Goal: Information Seeking & Learning: Learn about a topic

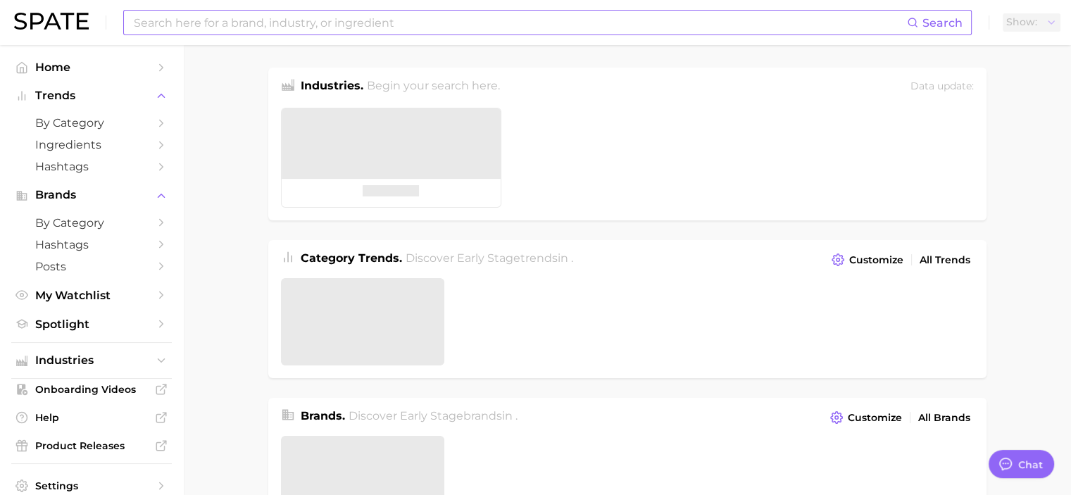
type textarea "x"
click at [245, 16] on input at bounding box center [519, 23] width 774 height 24
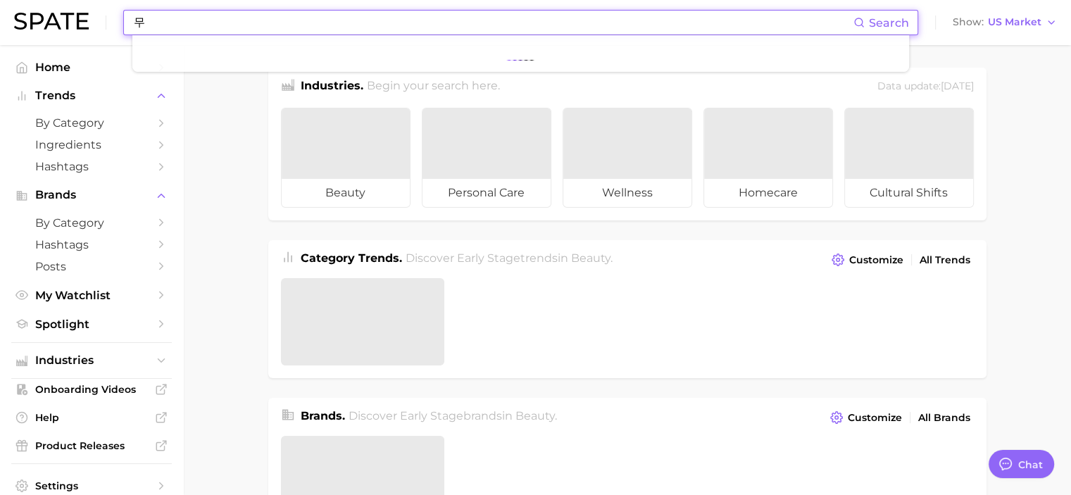
type input "ㅁ"
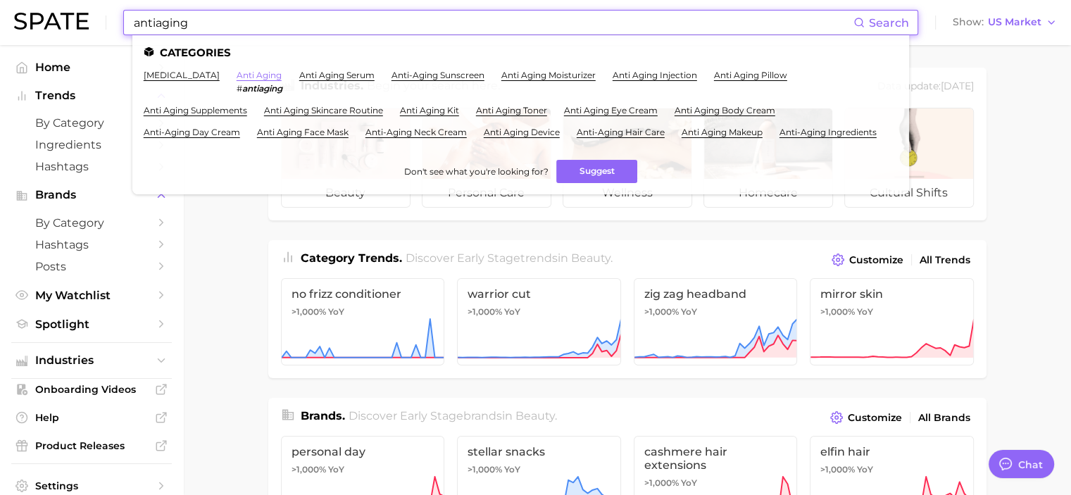
type input "antiaging"
click at [258, 70] on link "anti aging" at bounding box center [259, 75] width 45 height 11
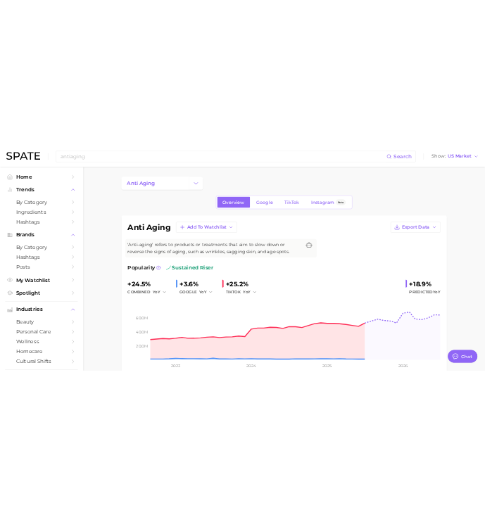
scroll to position [117, 0]
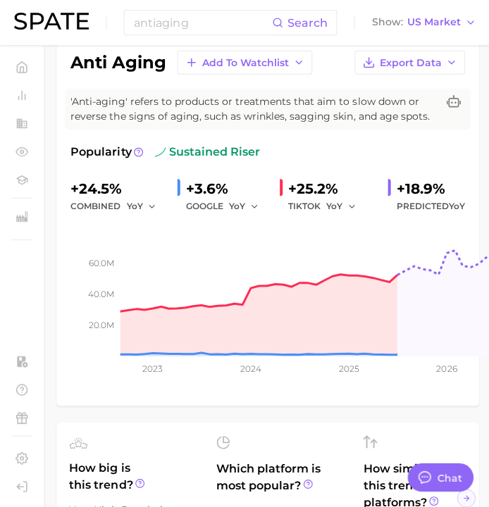
type textarea "x"
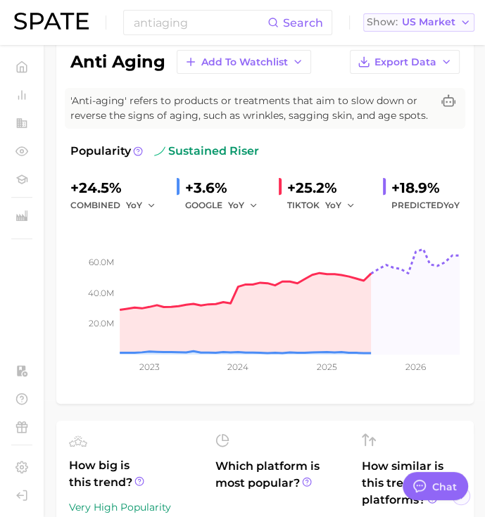
click at [430, 19] on span "US Market" at bounding box center [429, 22] width 54 height 8
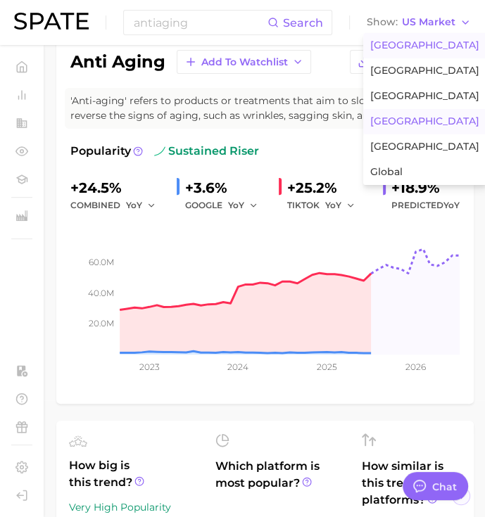
click at [424, 123] on span "[GEOGRAPHIC_DATA]" at bounding box center [424, 121] width 109 height 12
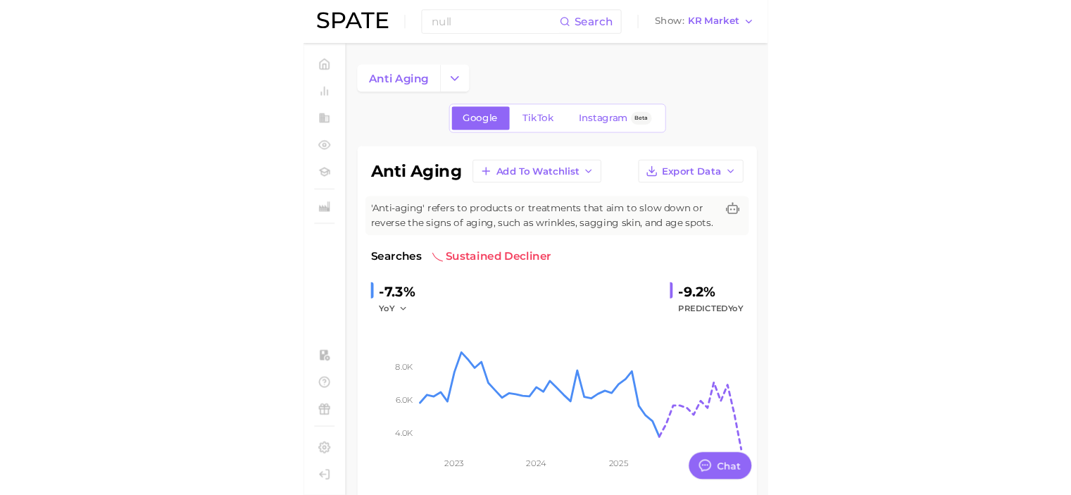
scroll to position [118, 0]
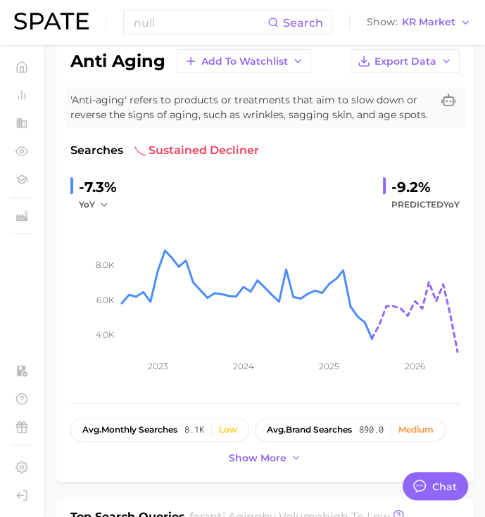
type textarea "x"
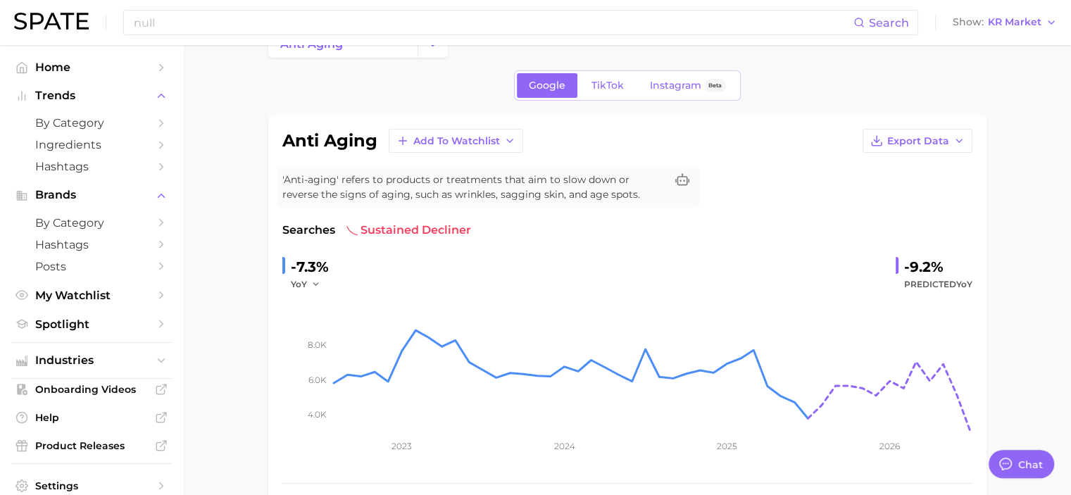
scroll to position [0, 0]
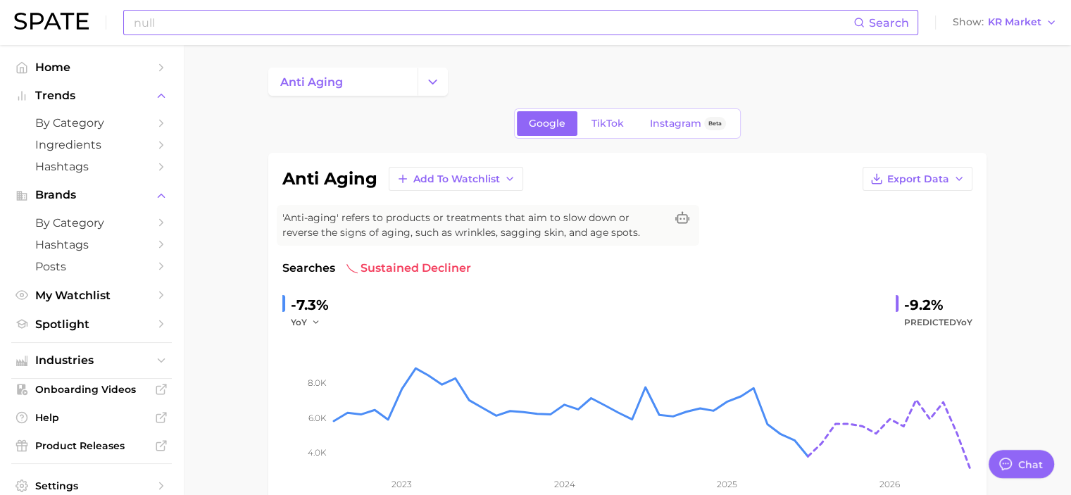
click at [263, 27] on input at bounding box center [492, 23] width 721 height 24
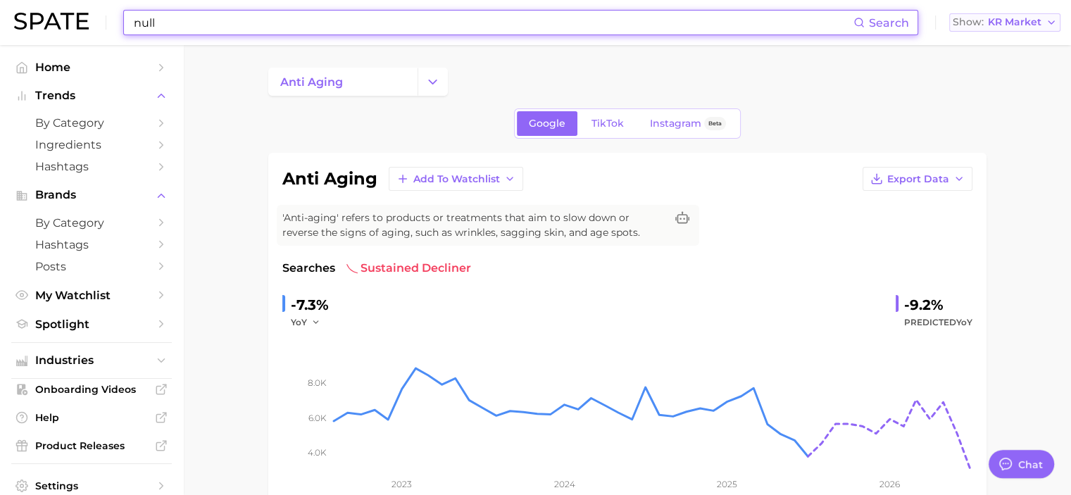
click at [1016, 25] on span "KR Market" at bounding box center [1015, 22] width 54 height 8
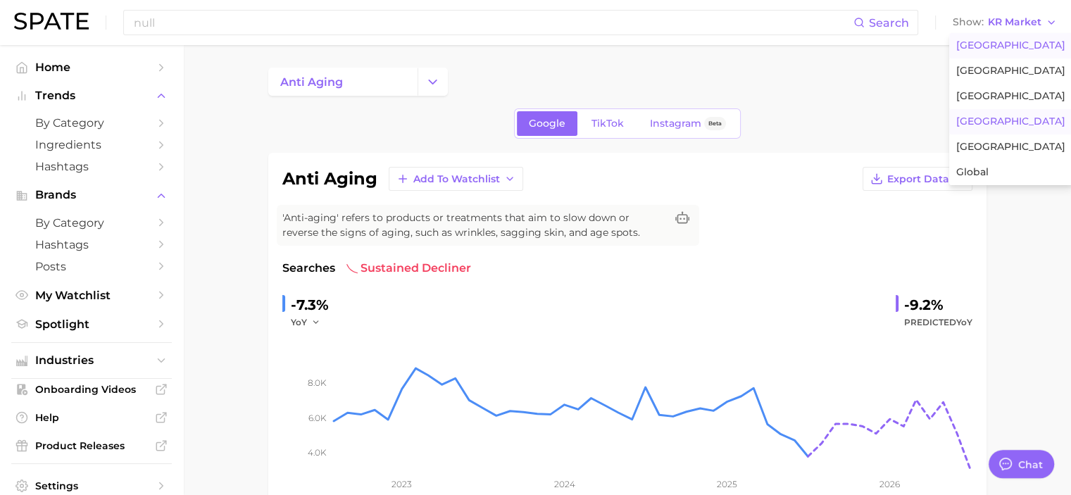
drag, startPoint x: 1010, startPoint y: 52, endPoint x: 1062, endPoint y: 84, distance: 60.4
click at [1010, 51] on button "[GEOGRAPHIC_DATA]" at bounding box center [1010, 45] width 123 height 25
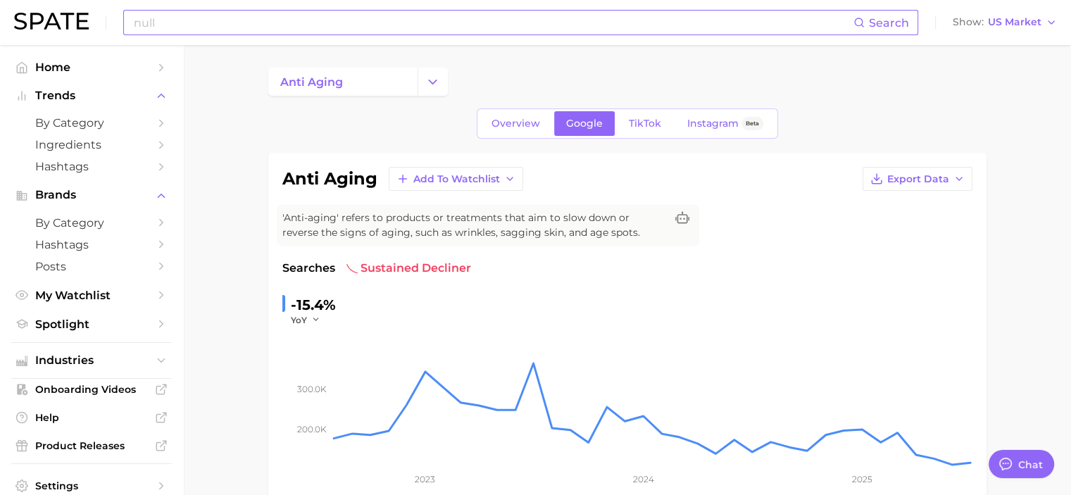
click at [231, 23] on input at bounding box center [492, 23] width 721 height 24
type input "보"
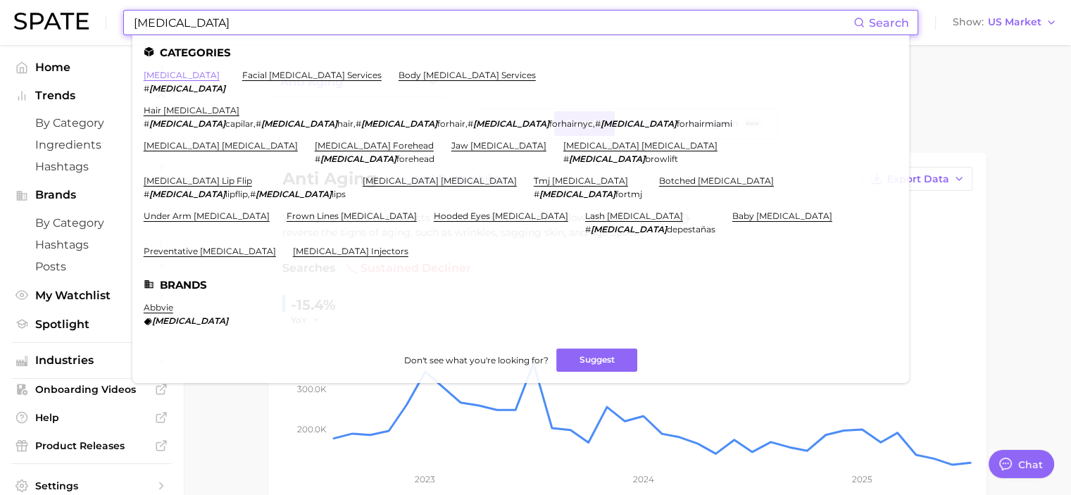
type input "[MEDICAL_DATA]"
click at [156, 80] on link "[MEDICAL_DATA]" at bounding box center [182, 75] width 76 height 11
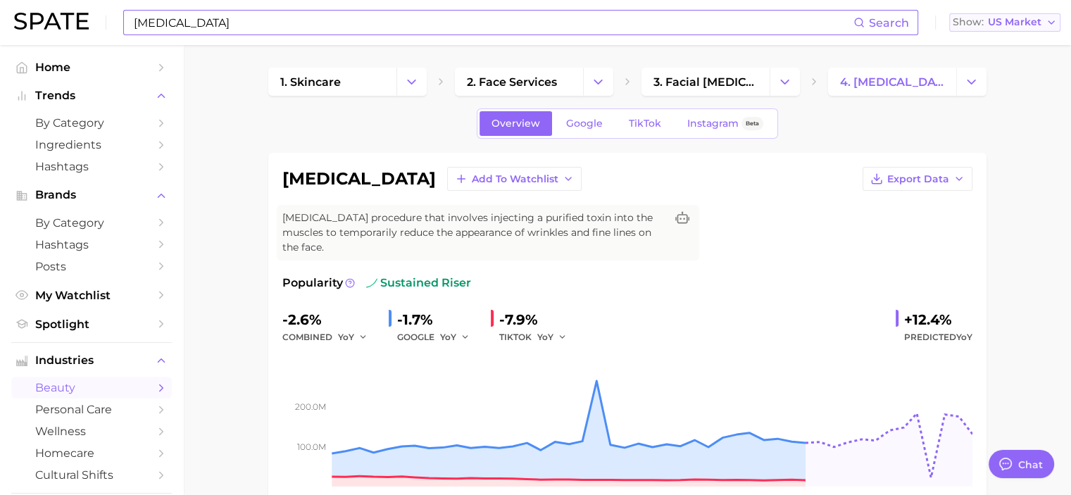
click at [1030, 21] on span "US Market" at bounding box center [1015, 22] width 54 height 8
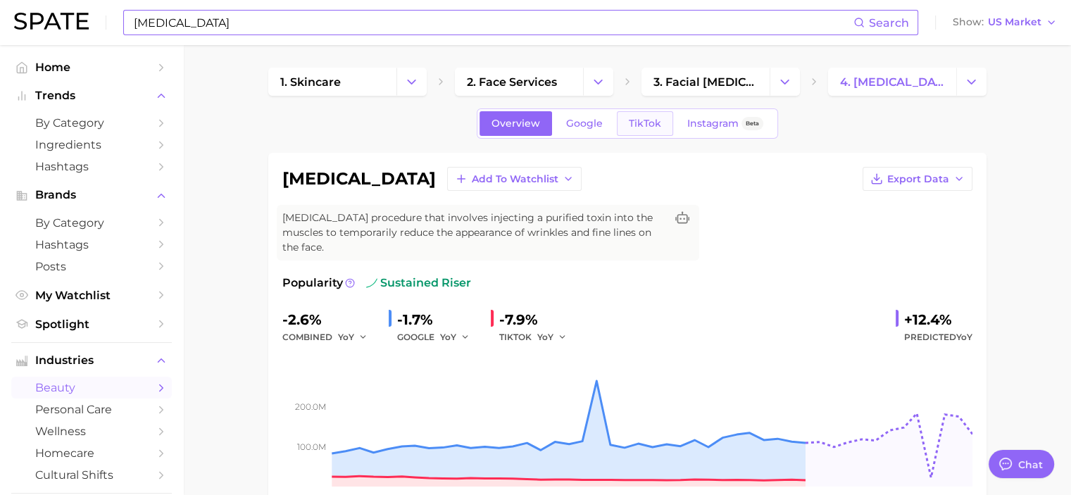
click at [652, 125] on span "TikTok" at bounding box center [645, 124] width 32 height 12
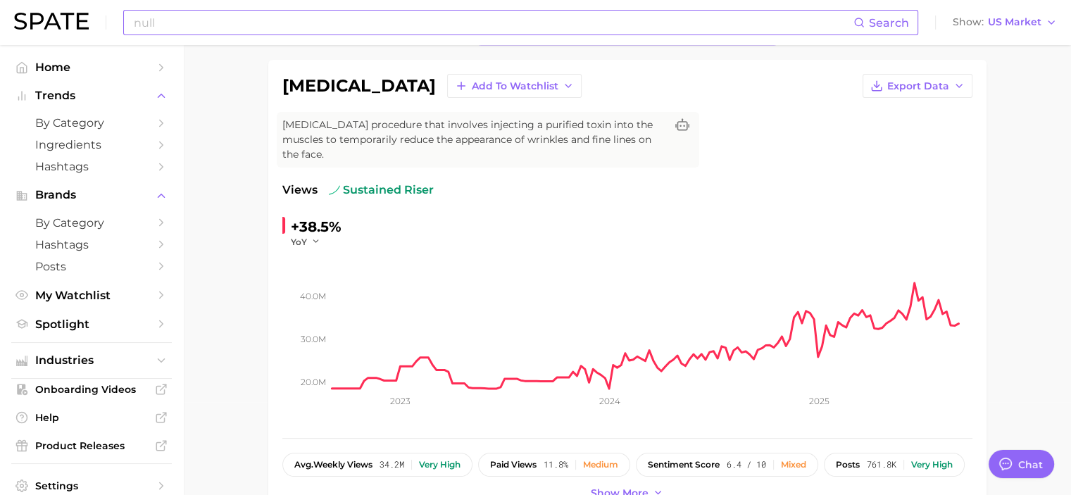
scroll to position [117, 0]
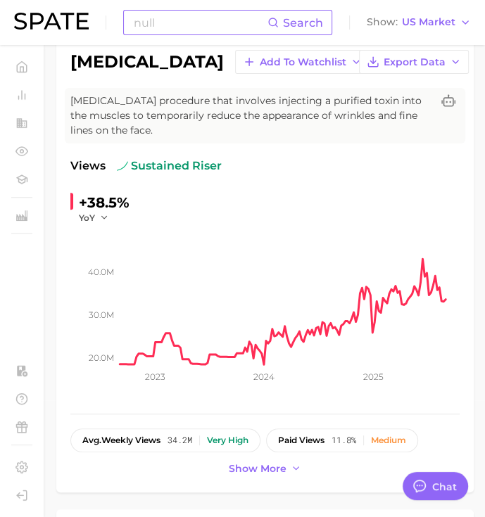
drag, startPoint x: 472, startPoint y: 108, endPoint x: 491, endPoint y: 113, distance: 19.6
click at [472, 108] on div "[MEDICAL_DATA] Add to Watchlist Export Data [MEDICAL_DATA] procedure that invol…" at bounding box center [264, 264] width 417 height 457
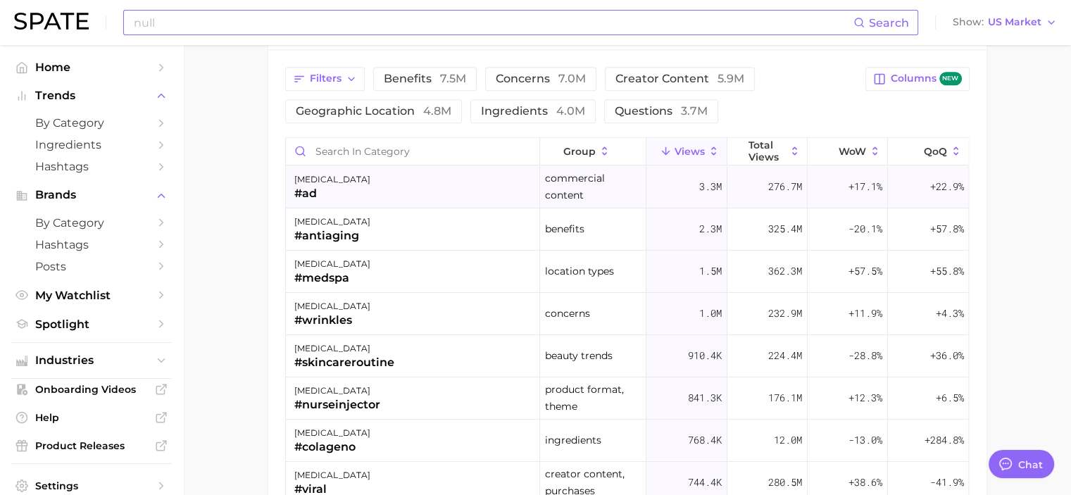
scroll to position [1173, 0]
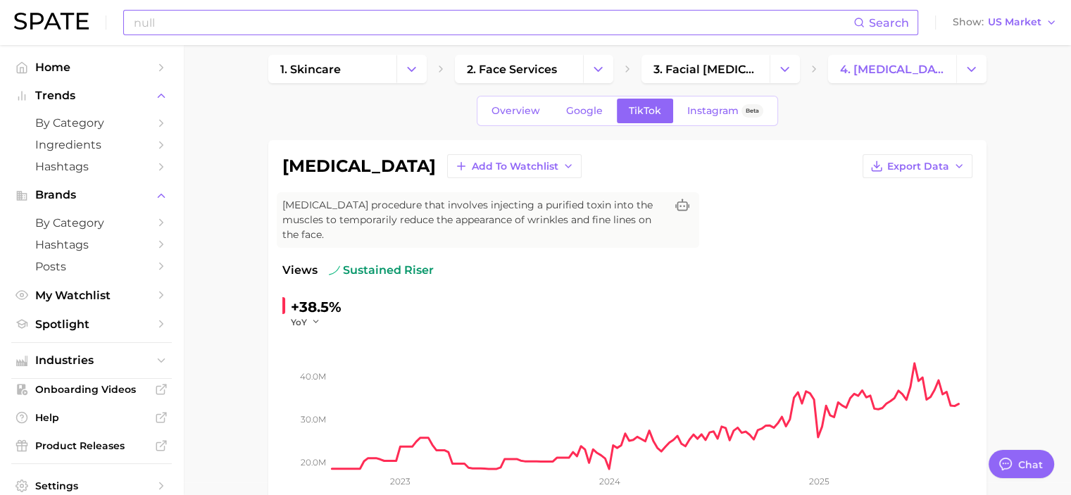
scroll to position [0, 0]
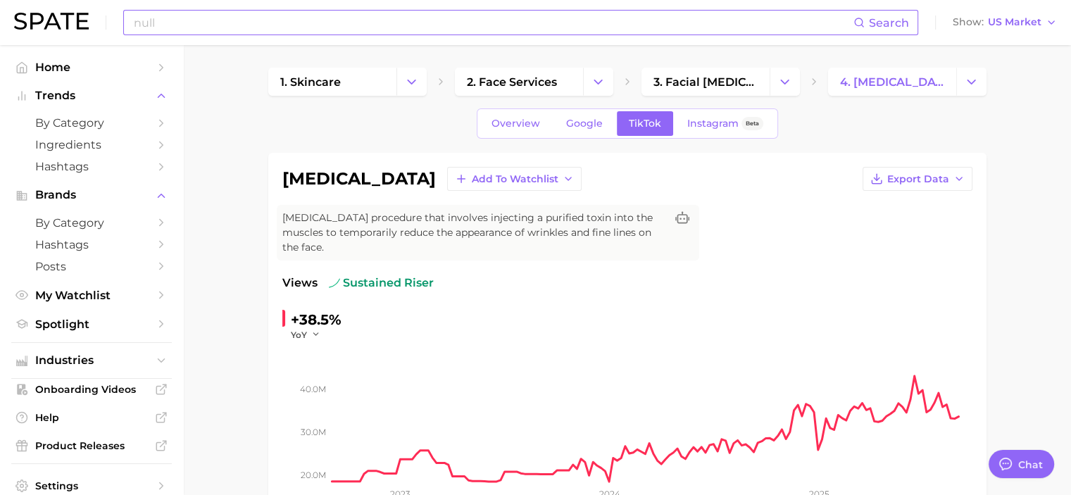
click at [276, 257] on div "[MEDICAL_DATA] Add to Watchlist Export Data [MEDICAL_DATA] procedure that invol…" at bounding box center [627, 381] width 718 height 457
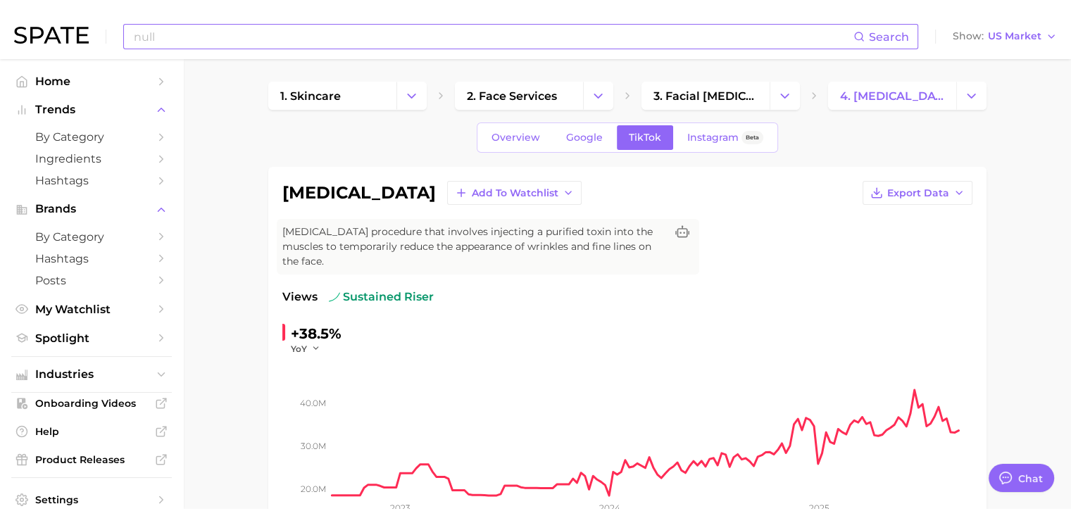
scroll to position [117, 0]
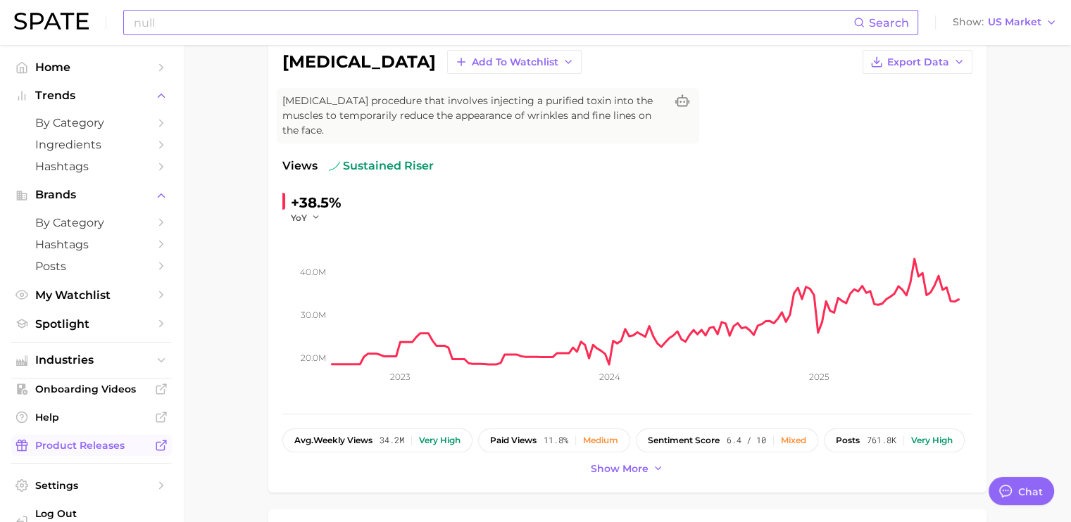
type textarea "x"
